Goal: Transaction & Acquisition: Purchase product/service

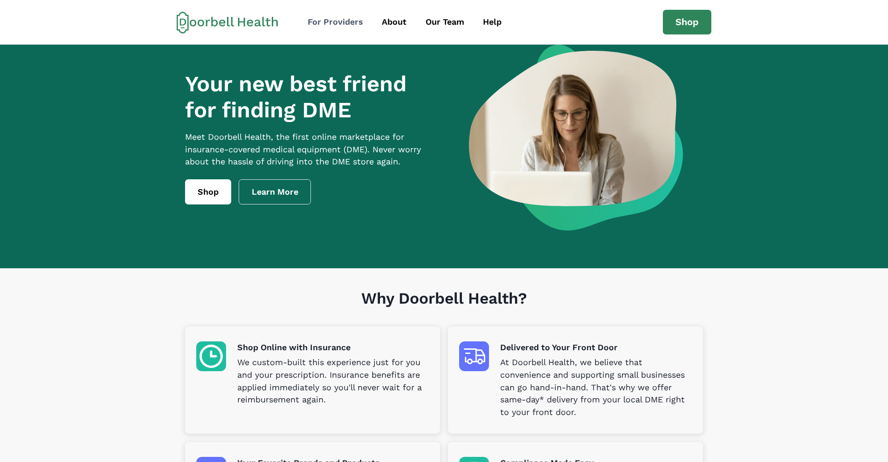
click at [336, 21] on div "For Providers" at bounding box center [335, 22] width 55 height 13
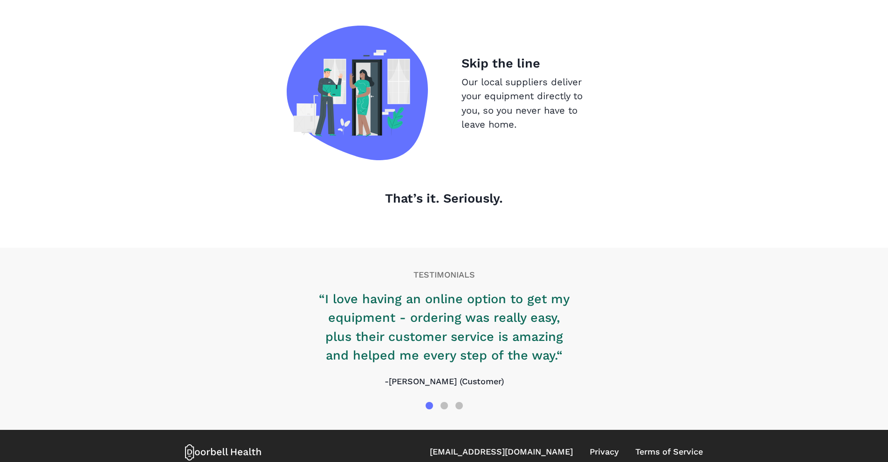
scroll to position [970, 0]
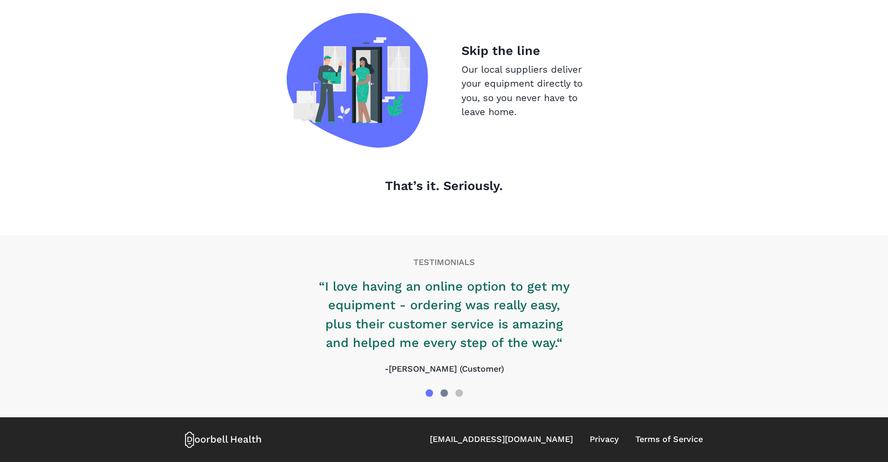
click at [446, 392] on div at bounding box center [443, 393] width 7 height 7
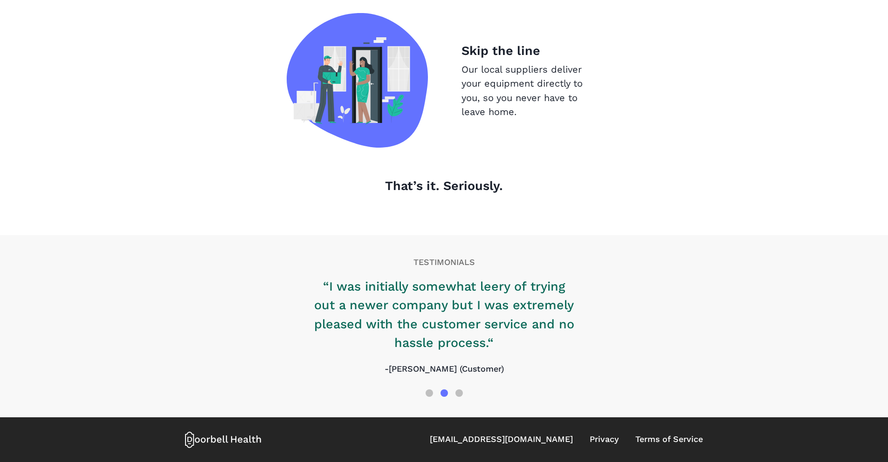
click at [461, 391] on div at bounding box center [458, 393] width 7 height 7
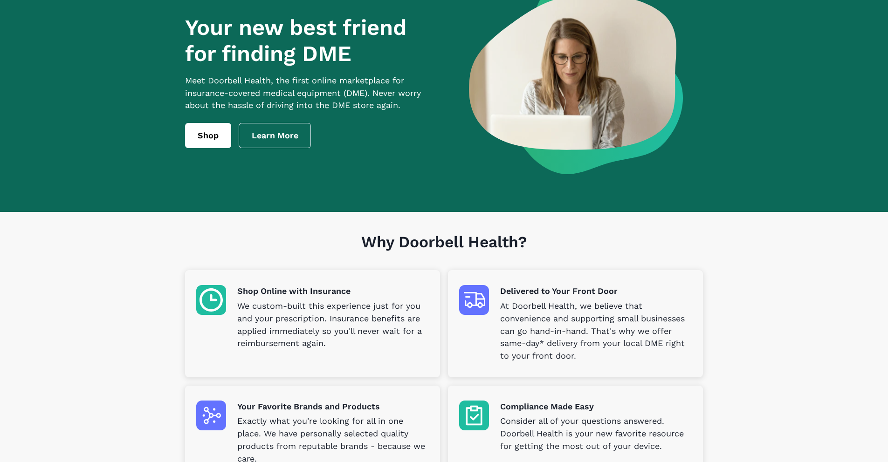
scroll to position [0, 0]
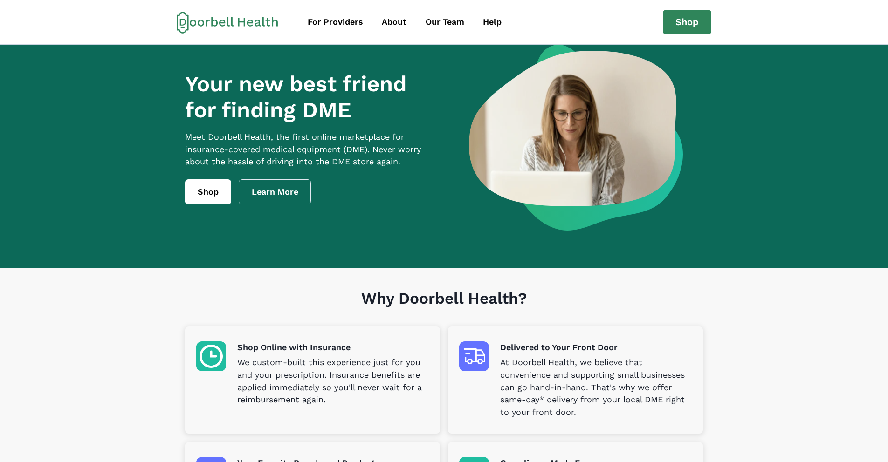
click at [199, 197] on link "Shop" at bounding box center [208, 191] width 46 height 25
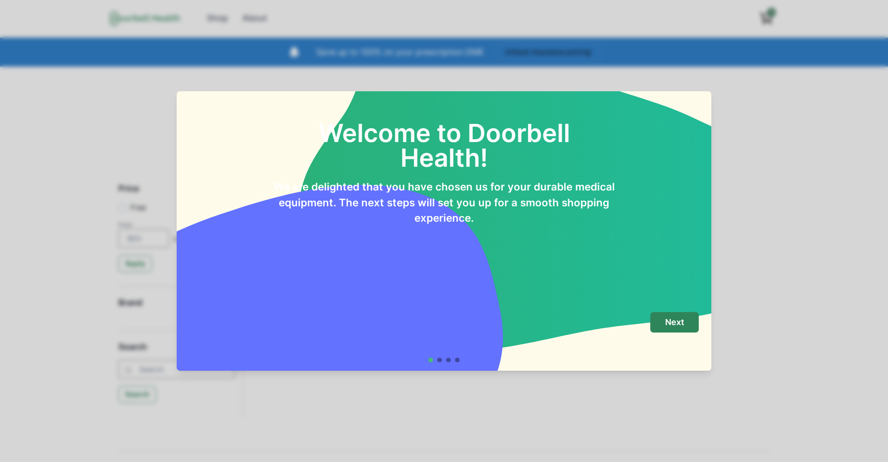
click at [682, 326] on p "Next" at bounding box center [674, 322] width 19 height 10
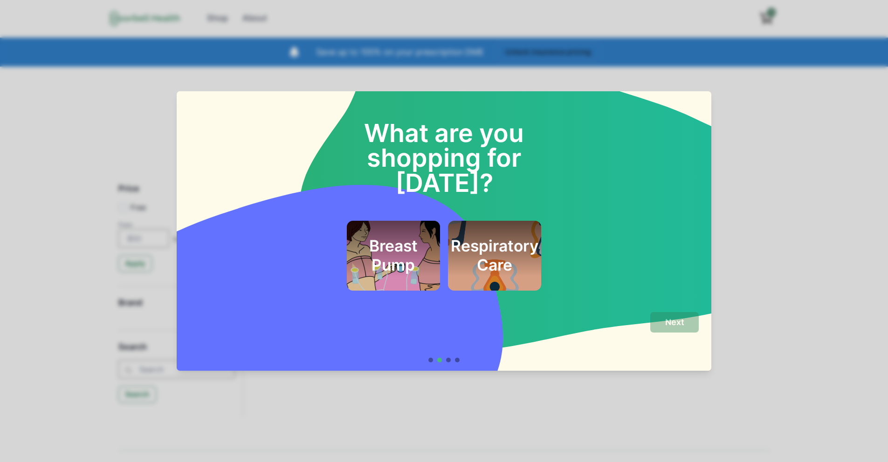
click at [451, 362] on div at bounding box center [448, 360] width 5 height 5
click at [388, 237] on h2 "Breast Pump" at bounding box center [393, 256] width 68 height 38
click at [451, 358] on div at bounding box center [448, 360] width 5 height 5
click at [516, 237] on h2 "Respiratory Care" at bounding box center [495, 256] width 88 height 38
drag, startPoint x: 446, startPoint y: 392, endPoint x: 391, endPoint y: 235, distance: 166.7
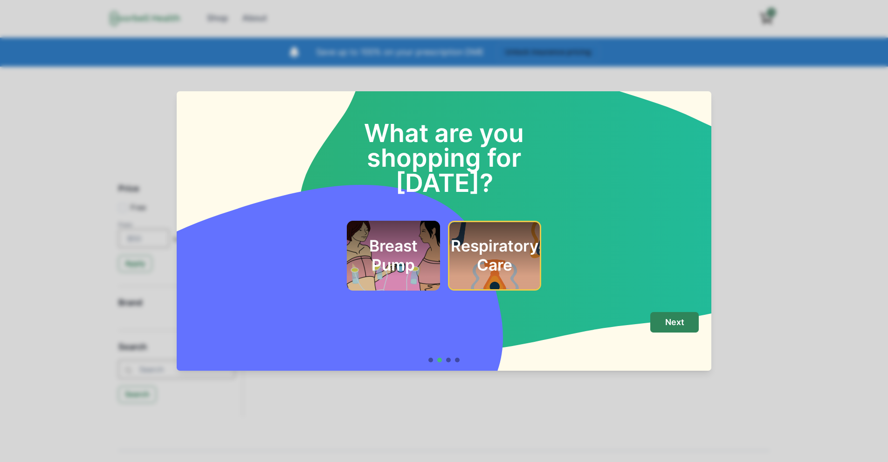
click at [391, 237] on h2 "Breast Pump" at bounding box center [393, 256] width 68 height 38
click at [675, 323] on p "Next" at bounding box center [674, 322] width 19 height 10
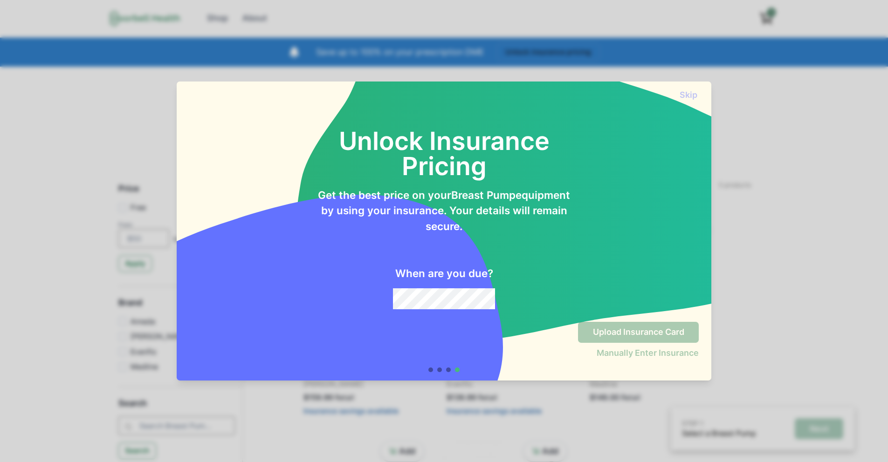
click at [789, 261] on div "Skip Unlock Insurance Pricing Get the best price on your Breast Pump equipment …" at bounding box center [444, 231] width 888 height 462
